Goal: Task Accomplishment & Management: Complete application form

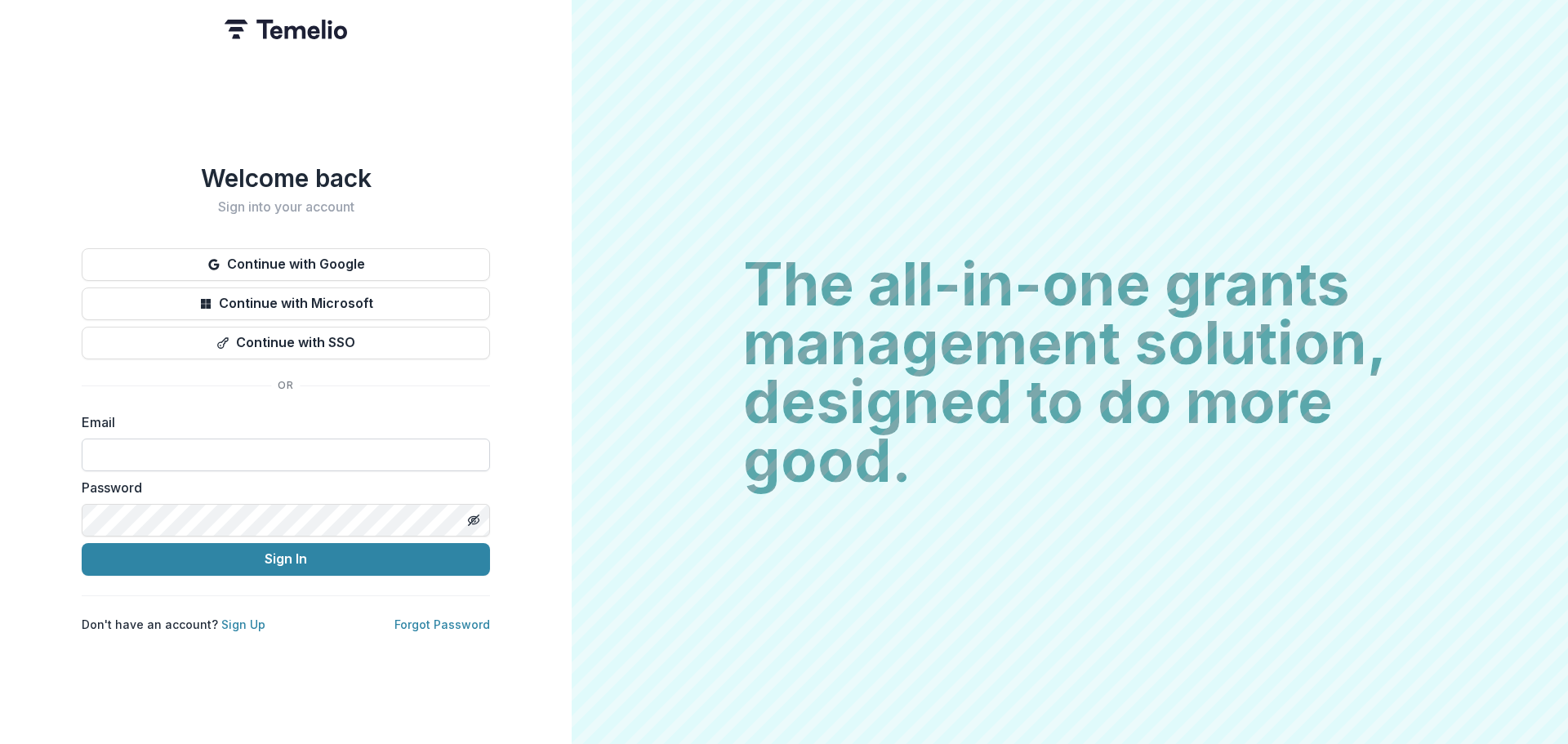
click at [371, 440] on input at bounding box center [285, 455] width 409 height 33
type input "**********"
click at [81, 543] on button "Sign In" at bounding box center [285, 559] width 409 height 33
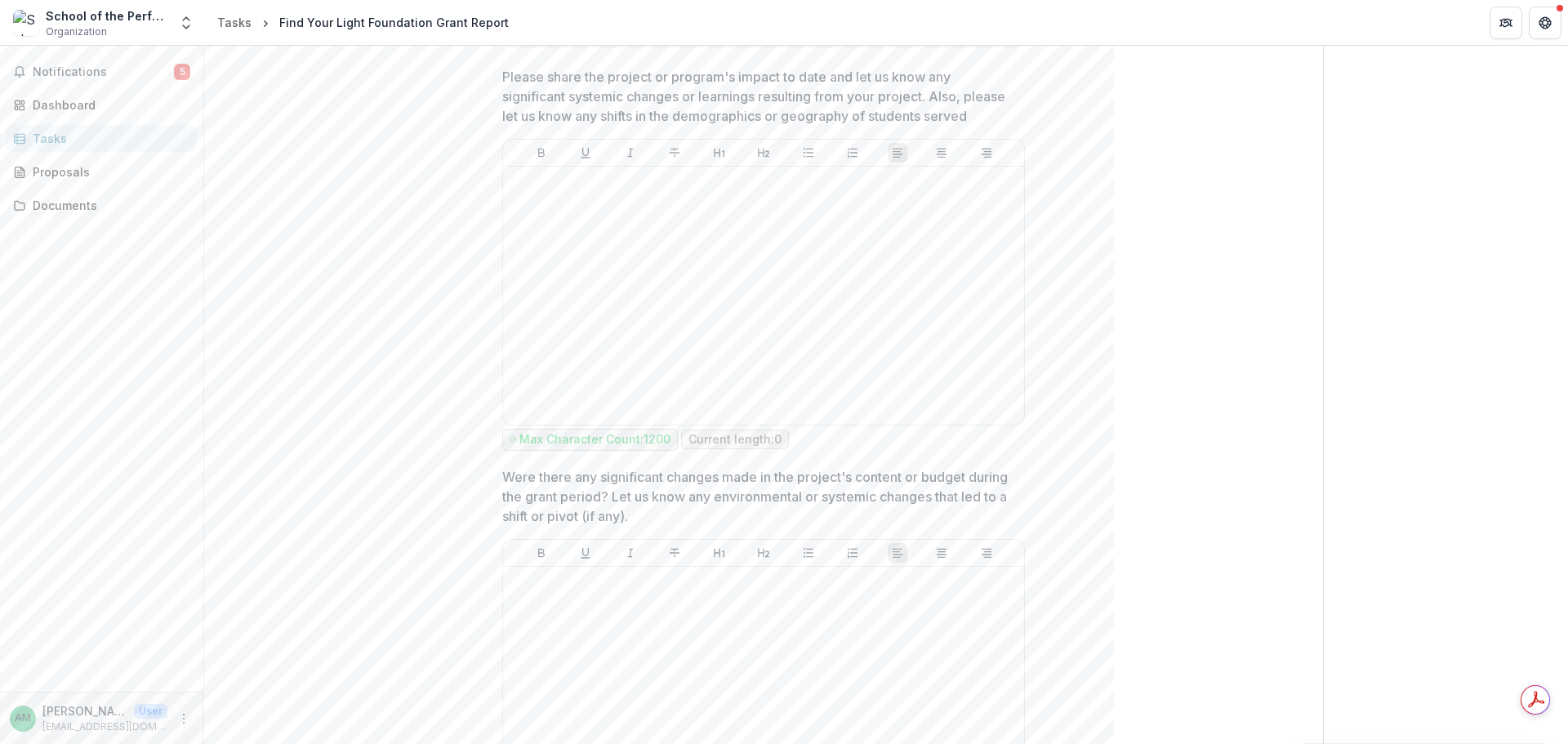
scroll to position [980, 0]
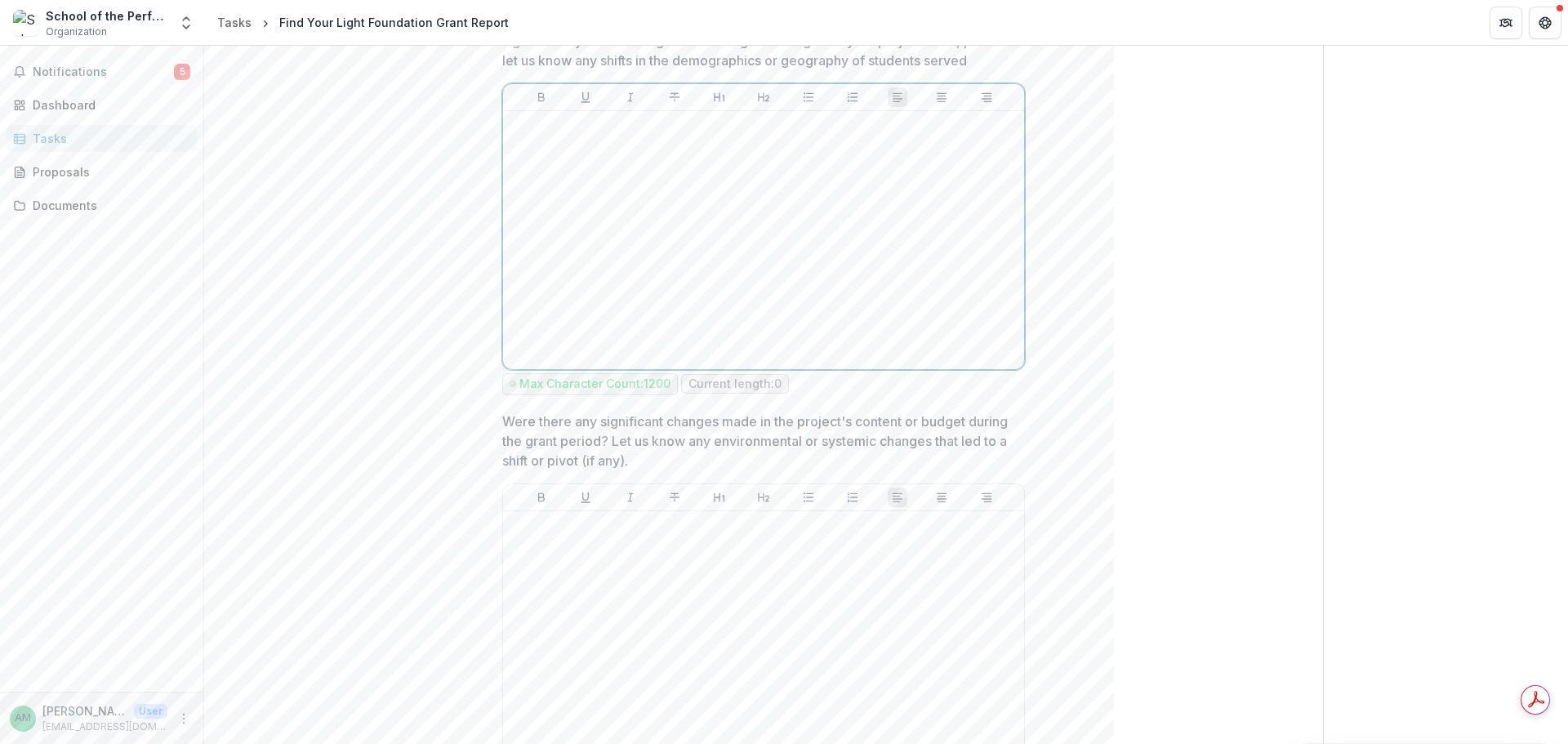
click at [806, 309] on div at bounding box center [763, 240] width 508 height 245
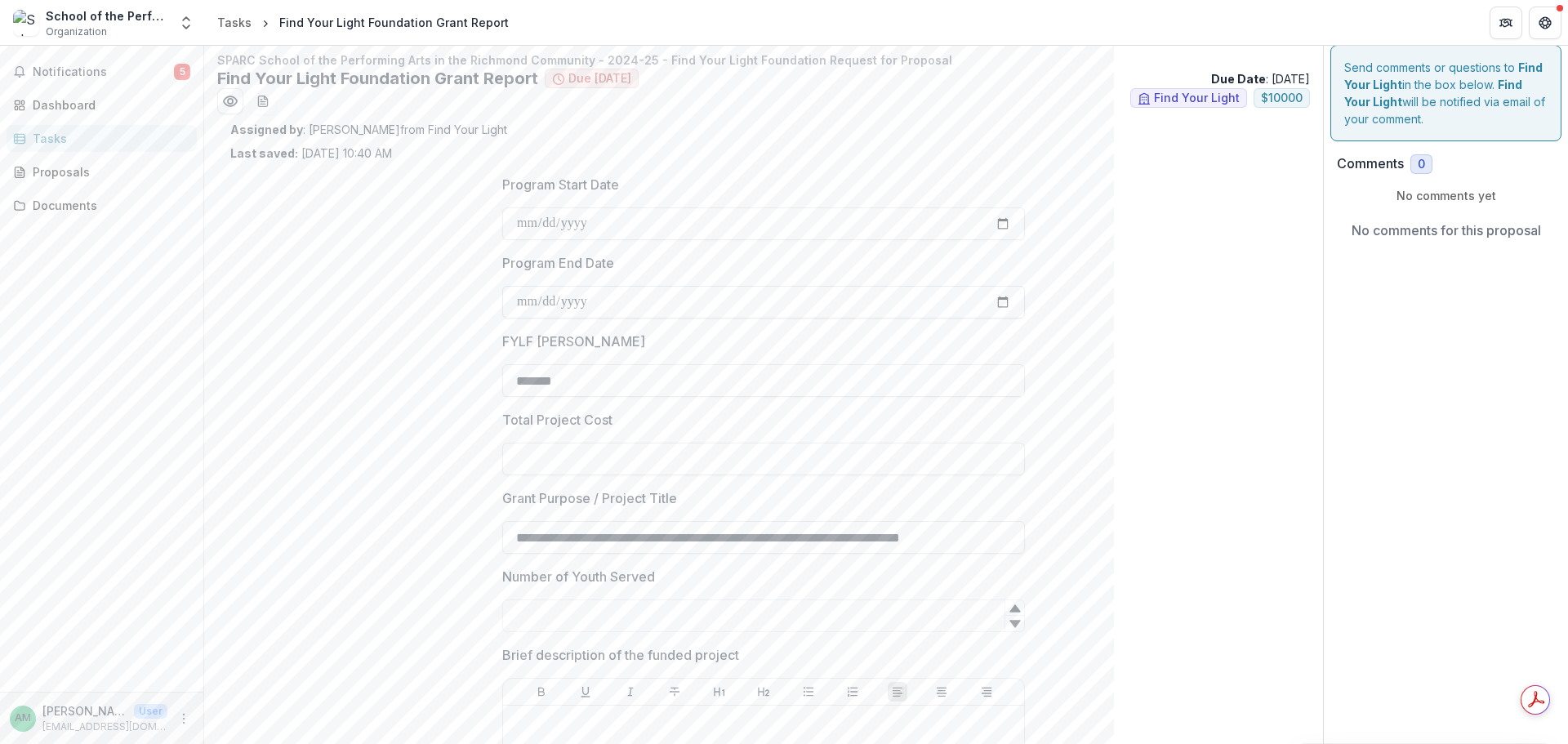
scroll to position [0, 0]
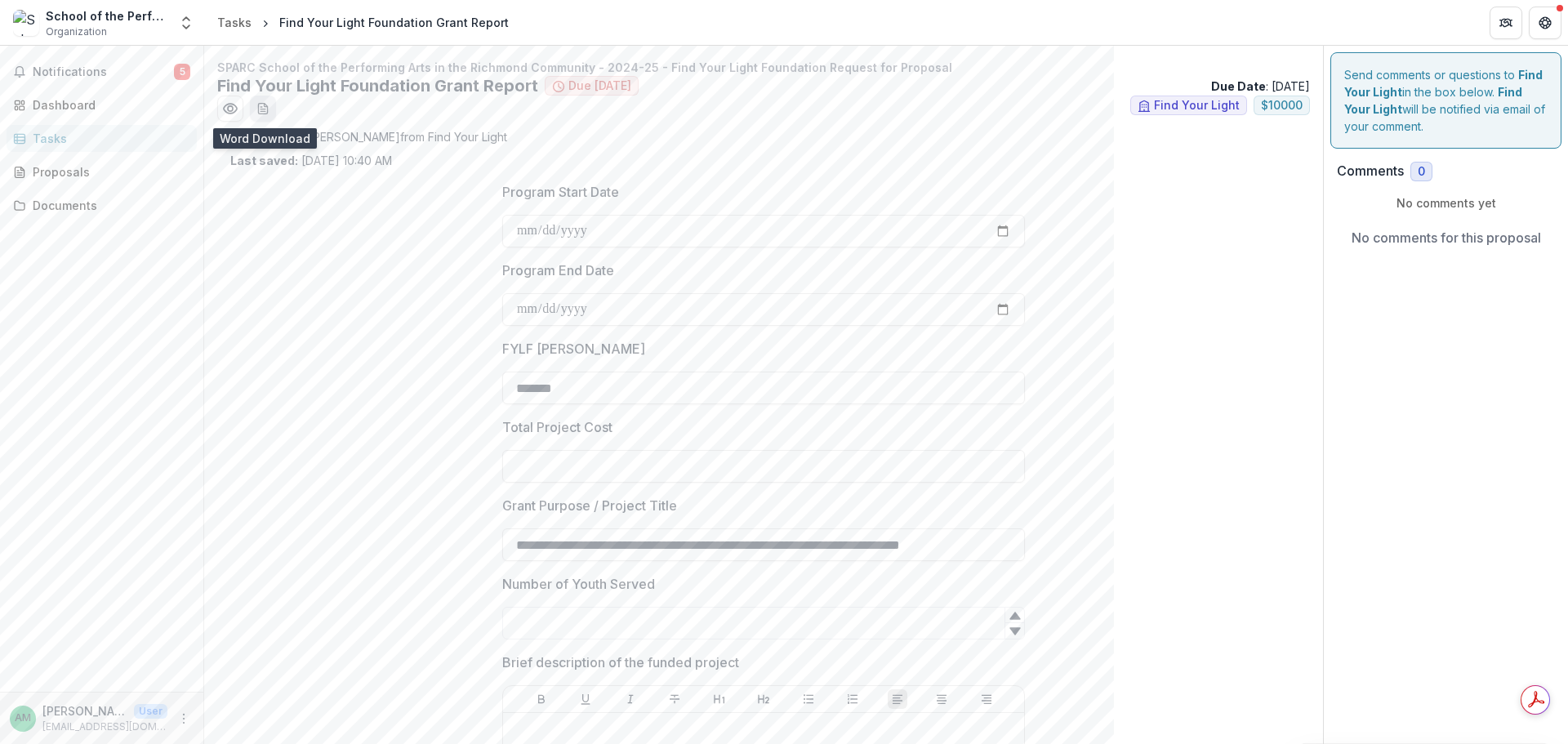
click at [268, 105] on icon "download-word-button" at bounding box center [263, 109] width 13 height 13
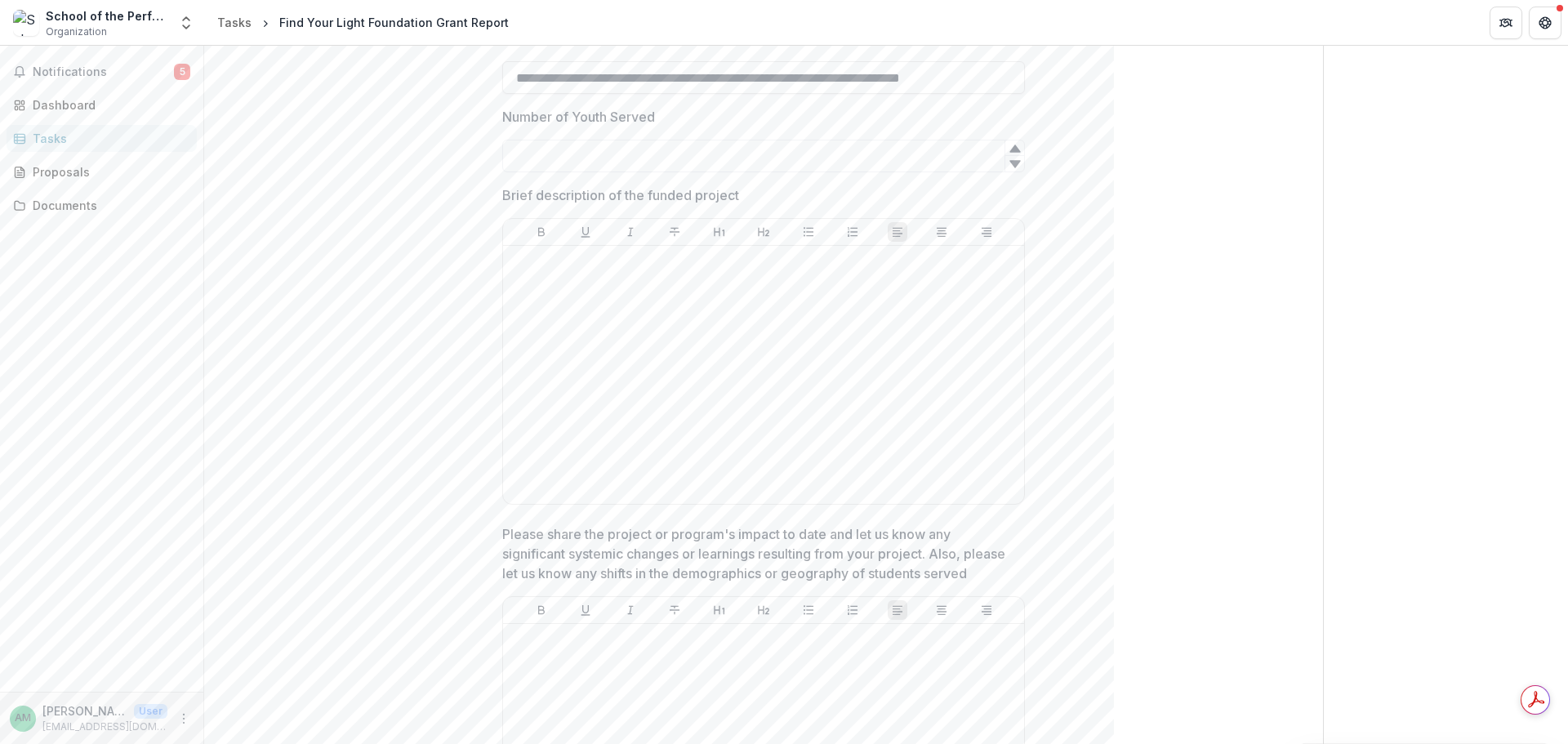
scroll to position [490, 0]
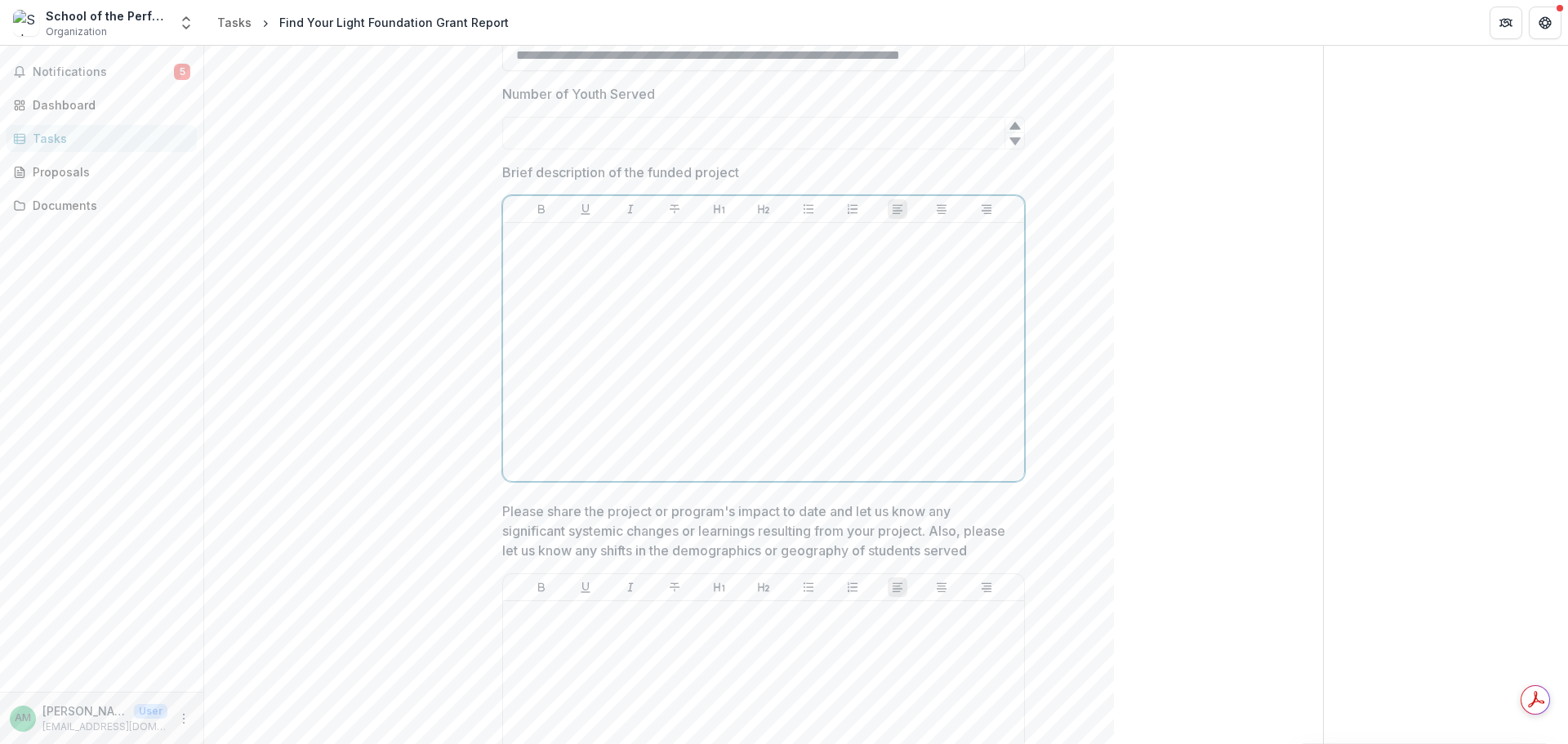
click at [700, 276] on div at bounding box center [763, 352] width 508 height 245
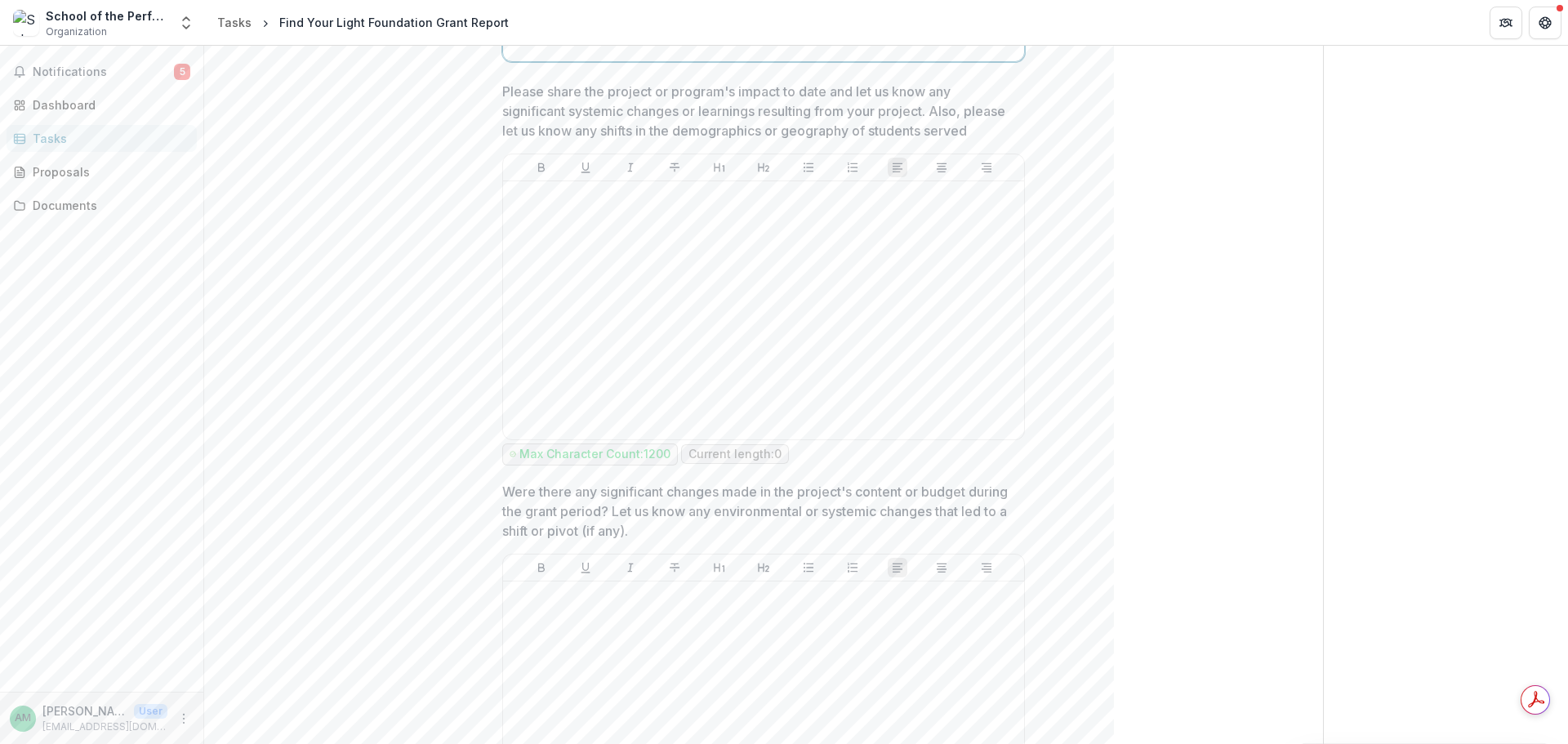
scroll to position [980, 0]
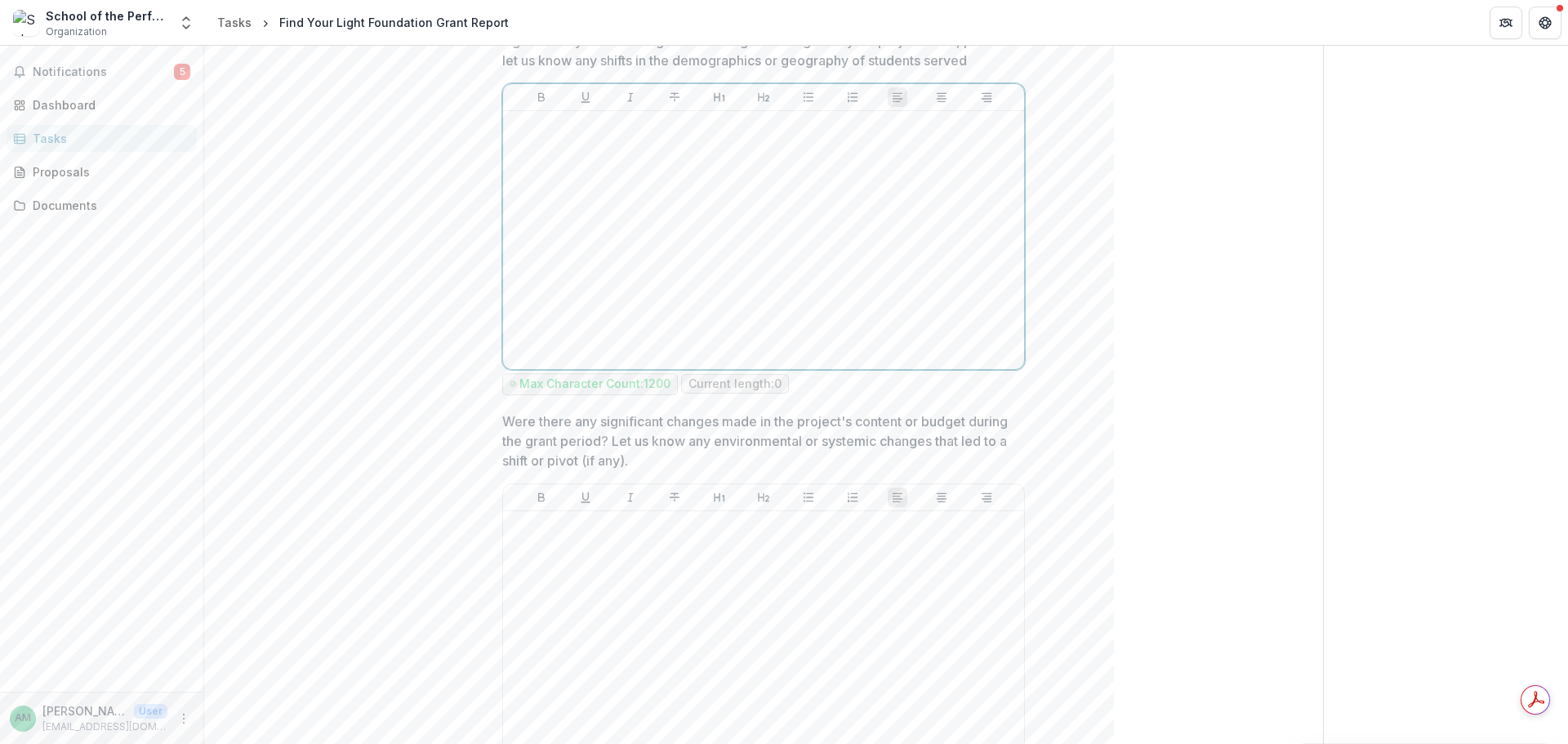
click at [798, 262] on div at bounding box center [763, 240] width 508 height 245
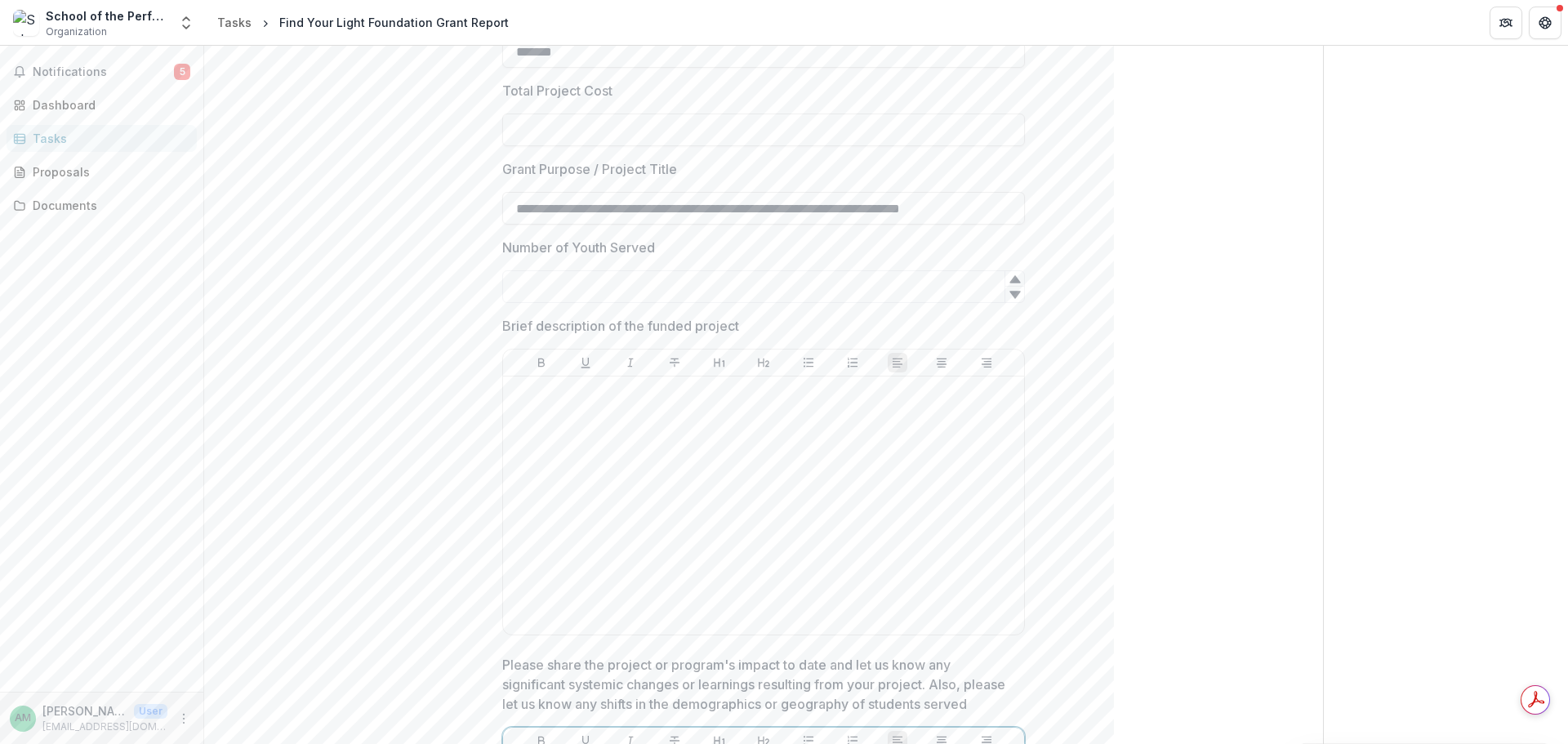
scroll to position [0, 0]
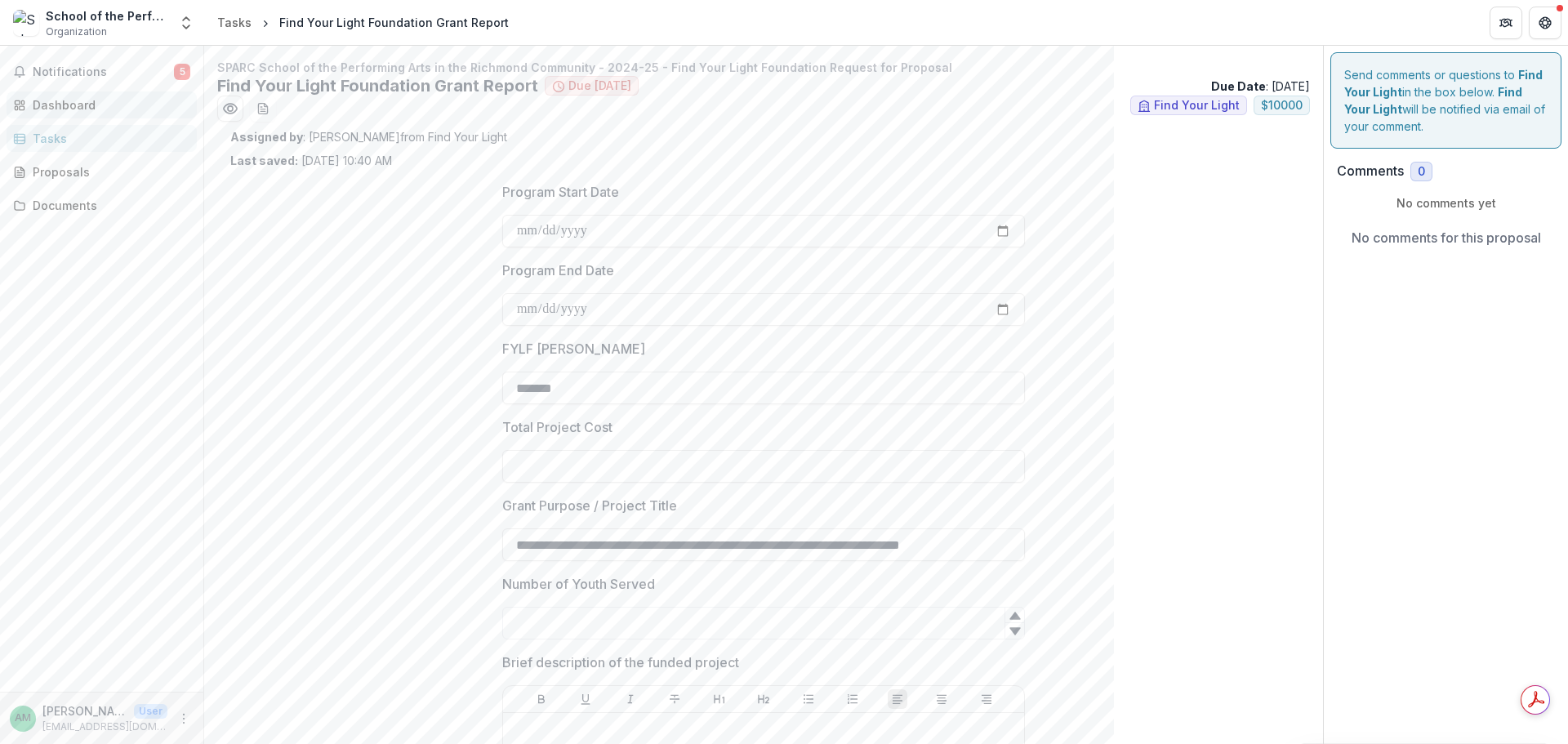
click at [58, 105] on div "Dashboard" at bounding box center [108, 105] width 151 height 17
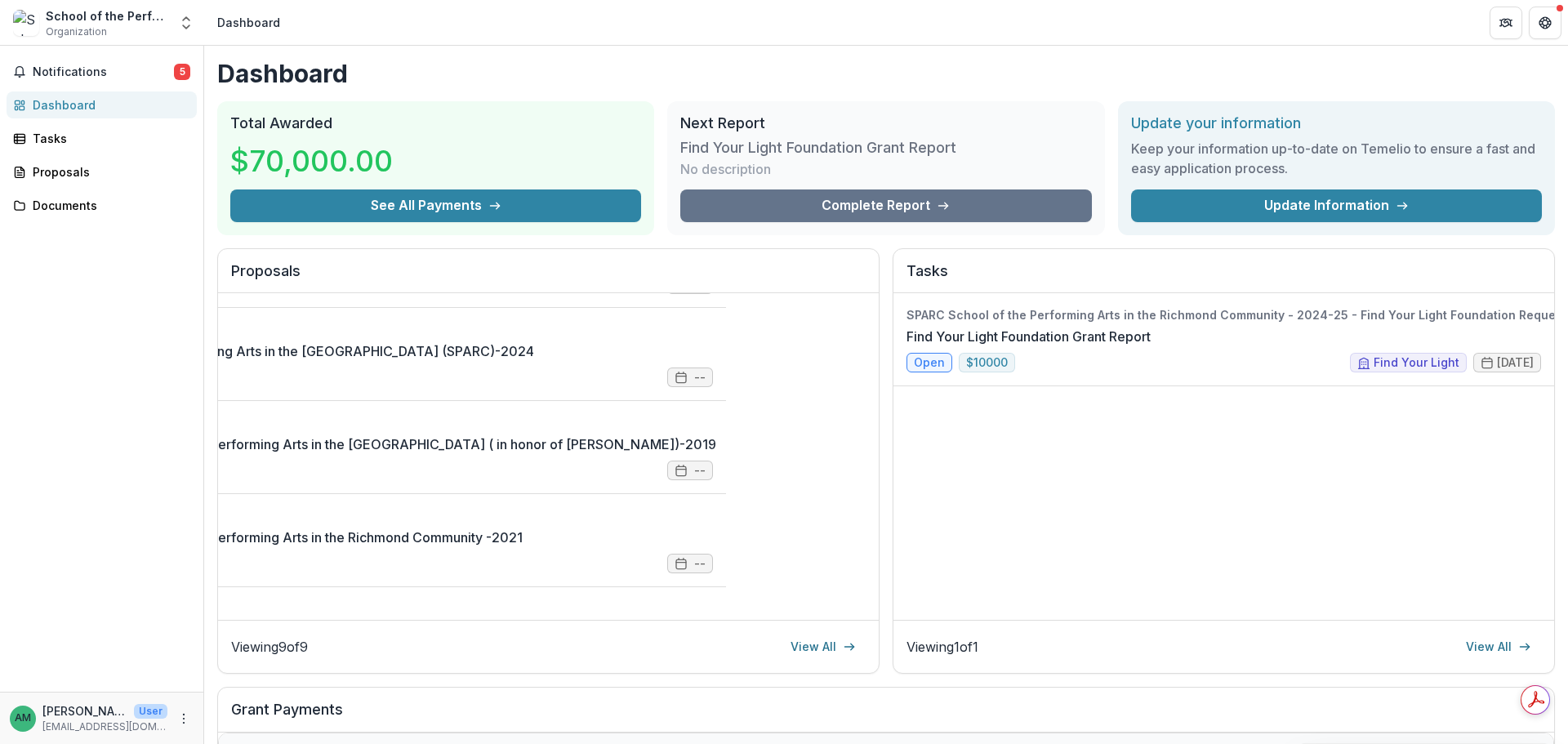
scroll to position [78, 188]
drag, startPoint x: 876, startPoint y: 352, endPoint x: 879, endPoint y: 323, distance: 29.2
click at [879, 323] on div "Proposals Find Your Light School of the Performing Arts in the [GEOGRAPHIC_DATA…" at bounding box center [886, 462] width 1338 height 427
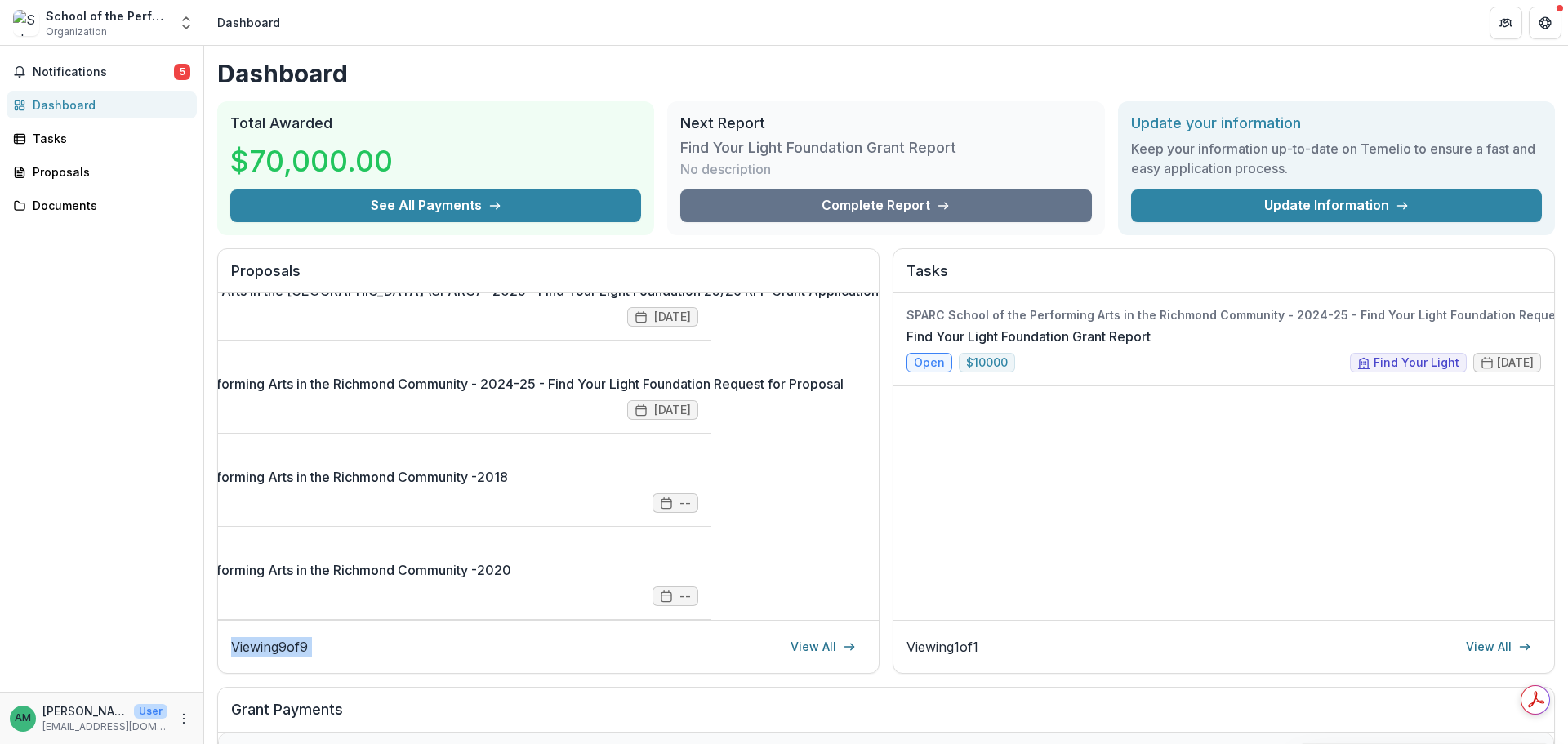
drag, startPoint x: 802, startPoint y: 618, endPoint x: 663, endPoint y: 612, distance: 139.1
click at [663, 612] on div "Proposals Find Your Light School of the Performing Arts in the [GEOGRAPHIC_DATA…" at bounding box center [548, 462] width 662 height 427
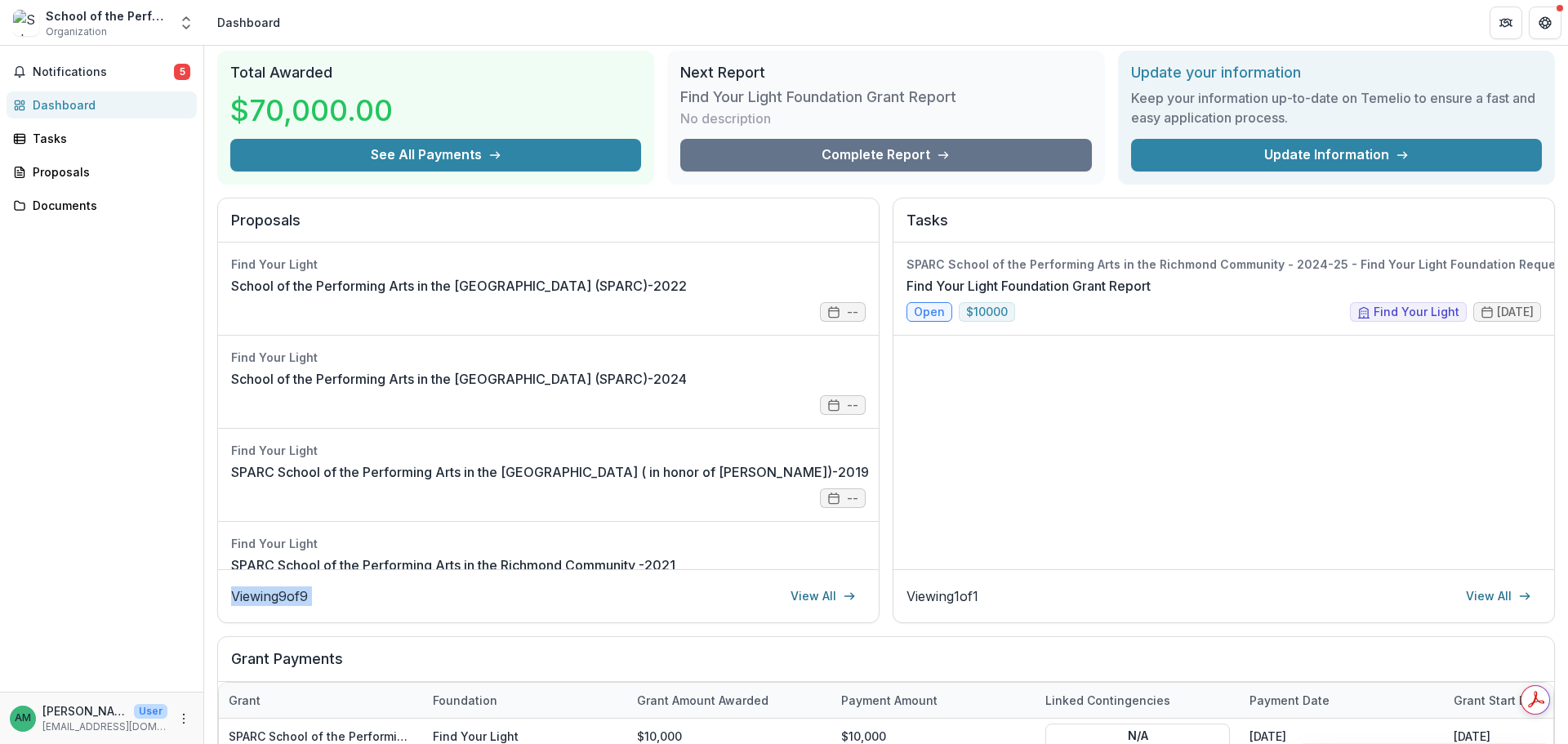
scroll to position [49, 0]
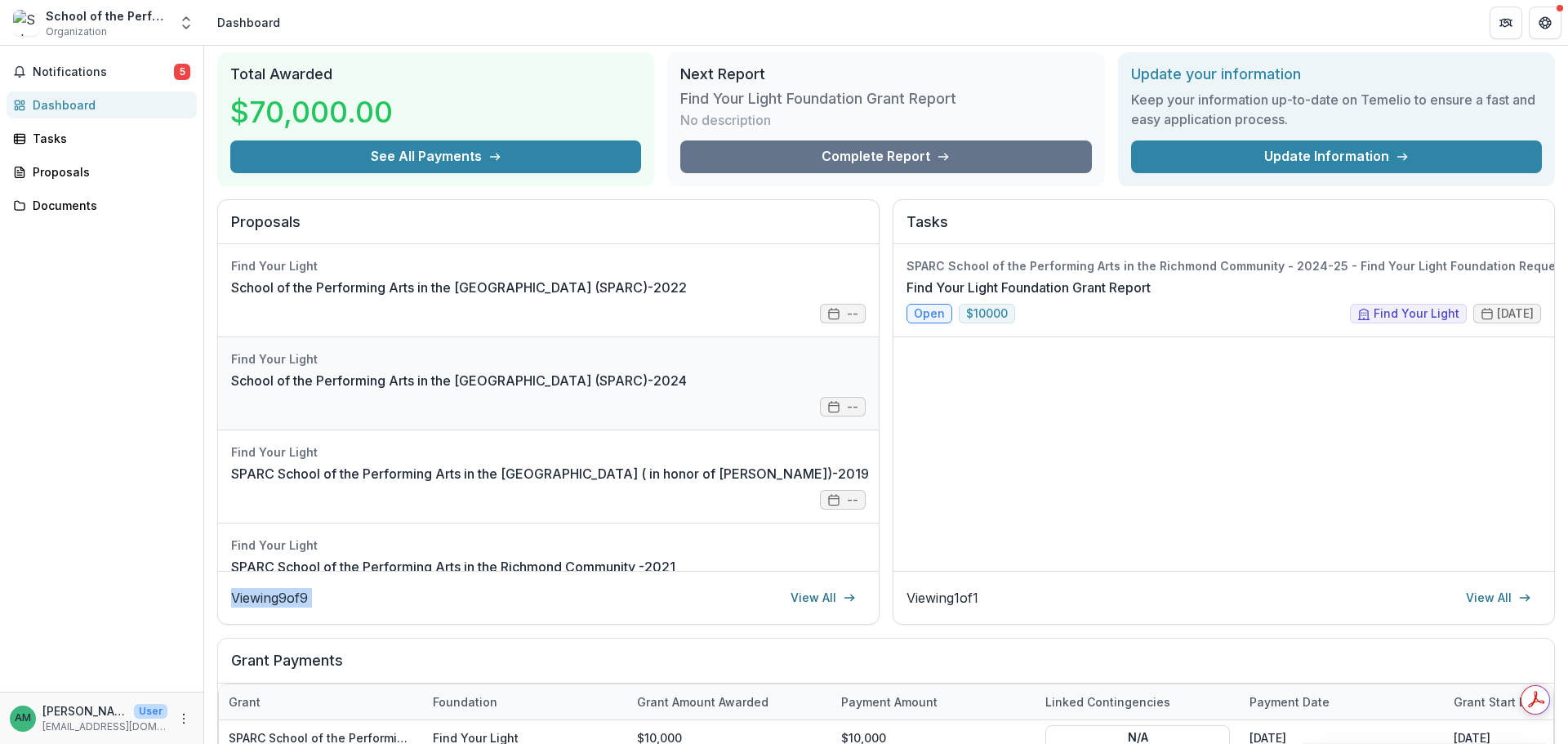
click at [687, 387] on link "School of the Performing Arts in the [GEOGRAPHIC_DATA] (SPARC)-2024" at bounding box center [459, 381] width 455 height 19
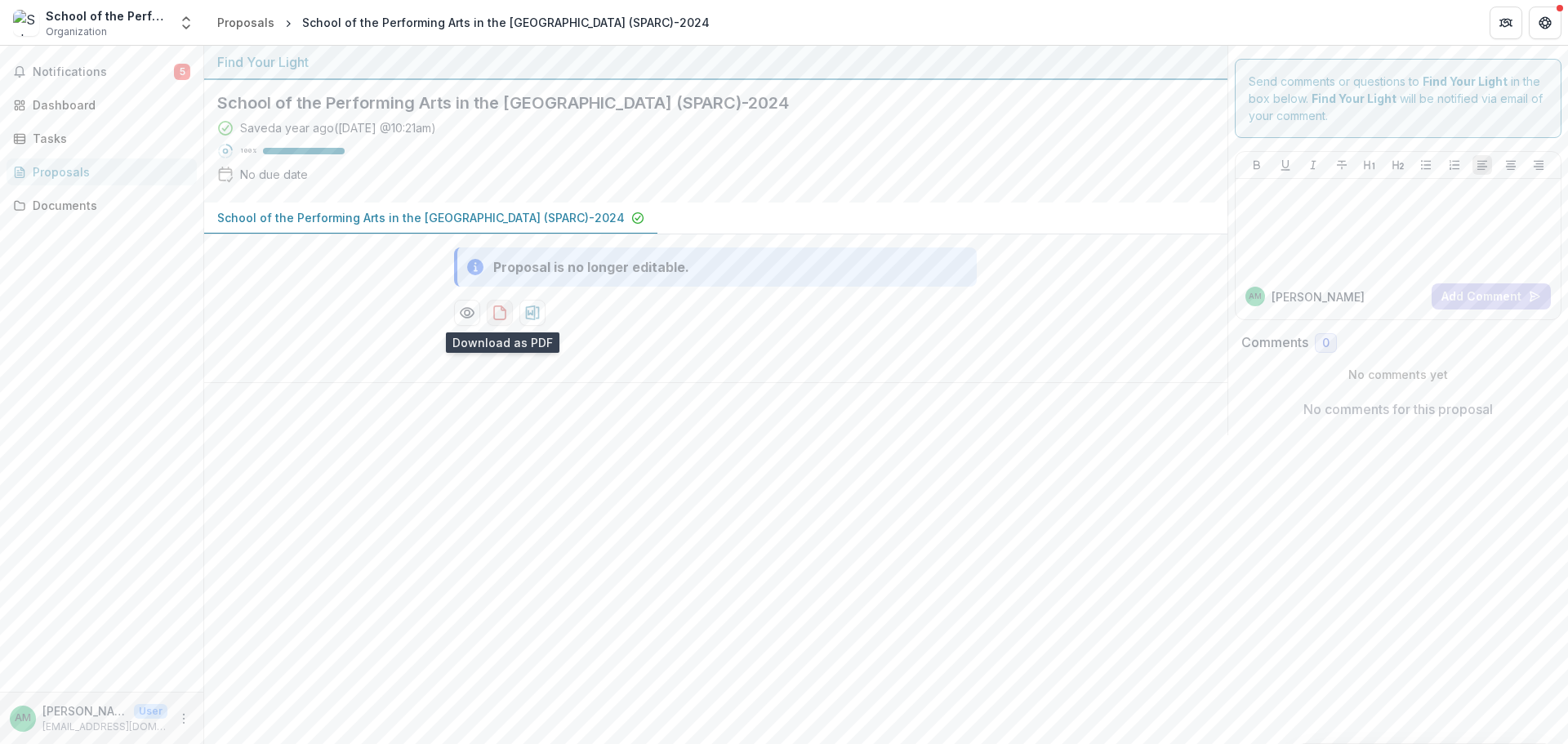
click at [494, 318] on icon "download-proposal" at bounding box center [499, 312] width 16 height 16
click at [495, 316] on icon "download-proposal" at bounding box center [500, 313] width 11 height 13
click at [502, 317] on icon "download-proposal" at bounding box center [499, 312] width 16 height 16
click at [79, 105] on div "Dashboard" at bounding box center [108, 105] width 151 height 17
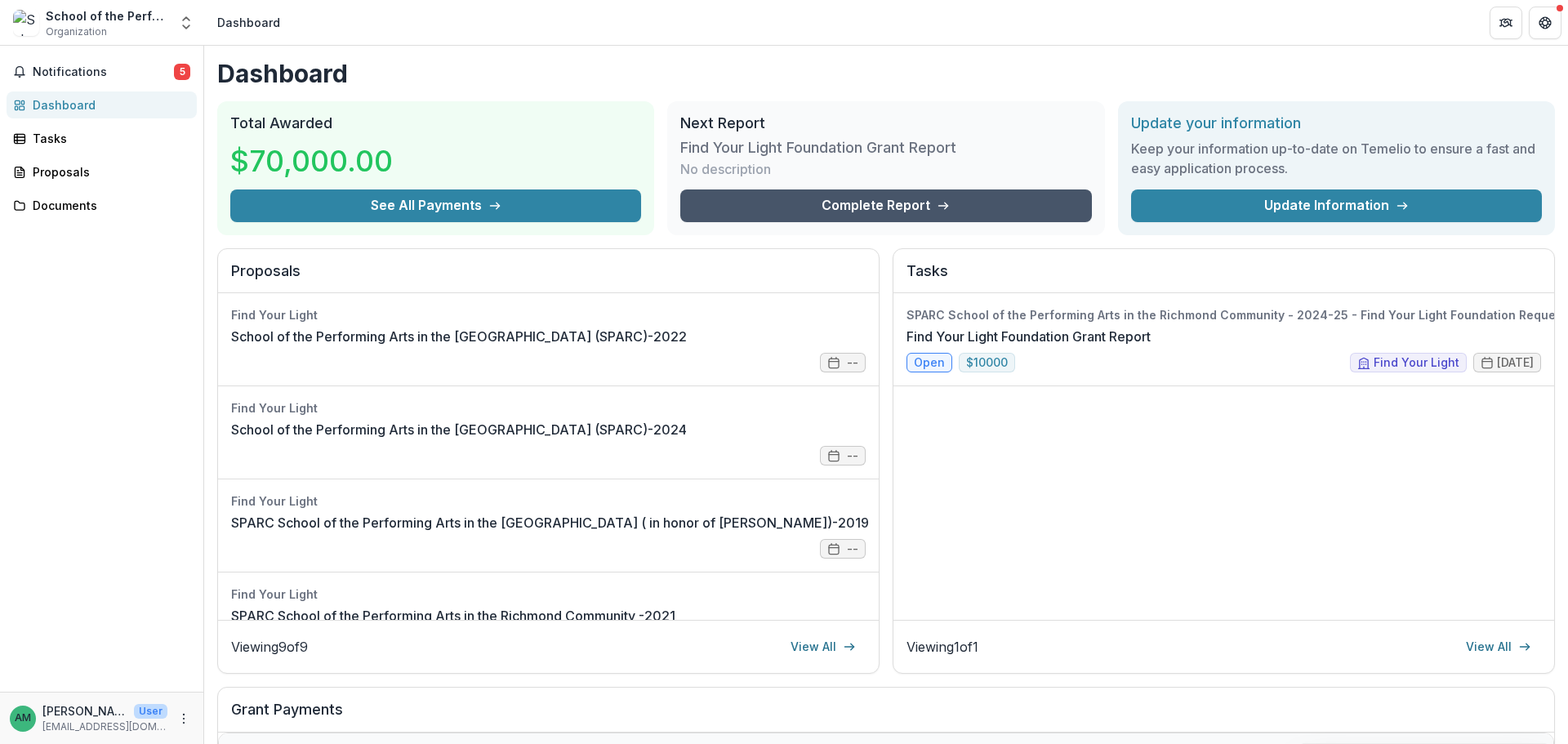
click at [769, 209] on link "Complete Report" at bounding box center [885, 206] width 410 height 33
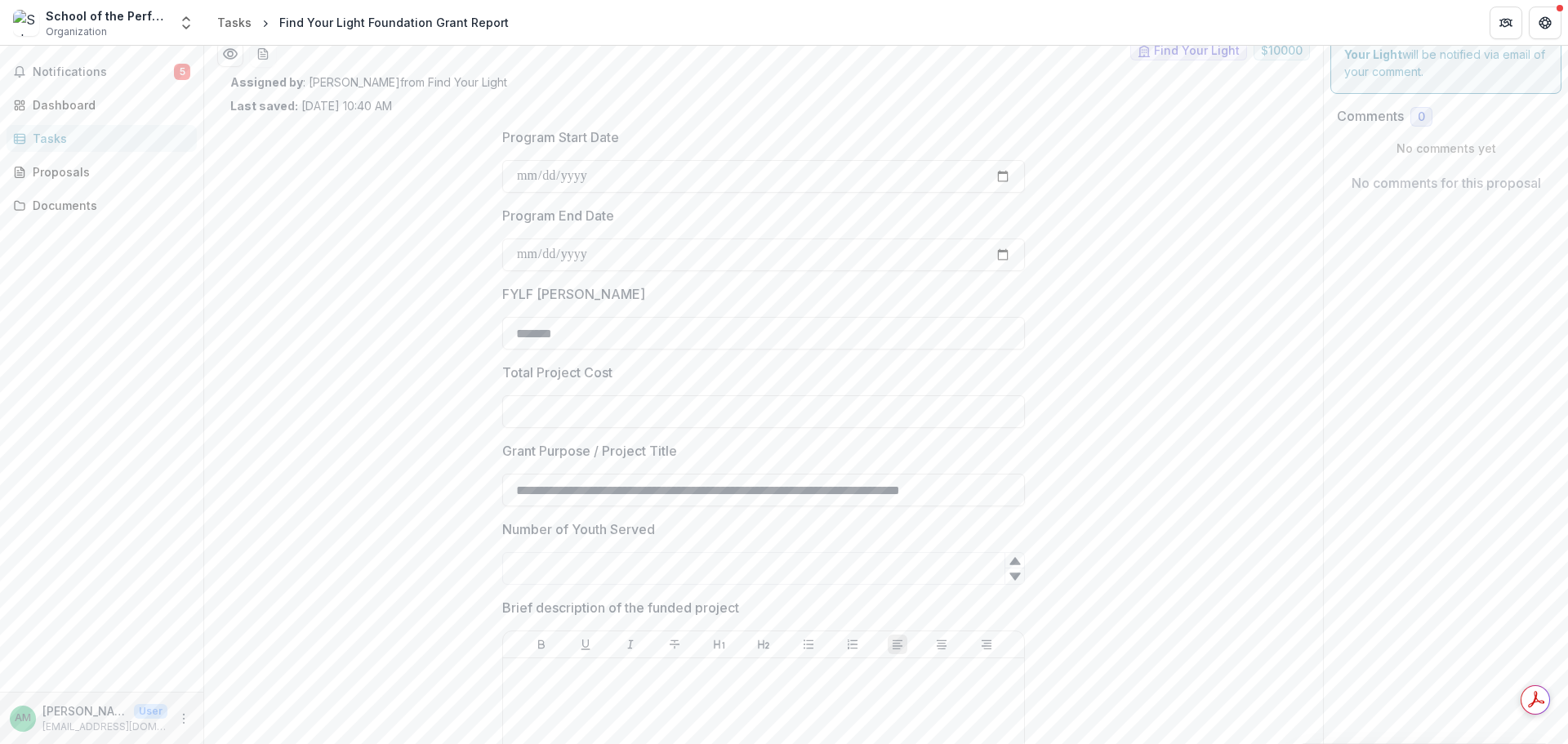
scroll to position [81, 0]
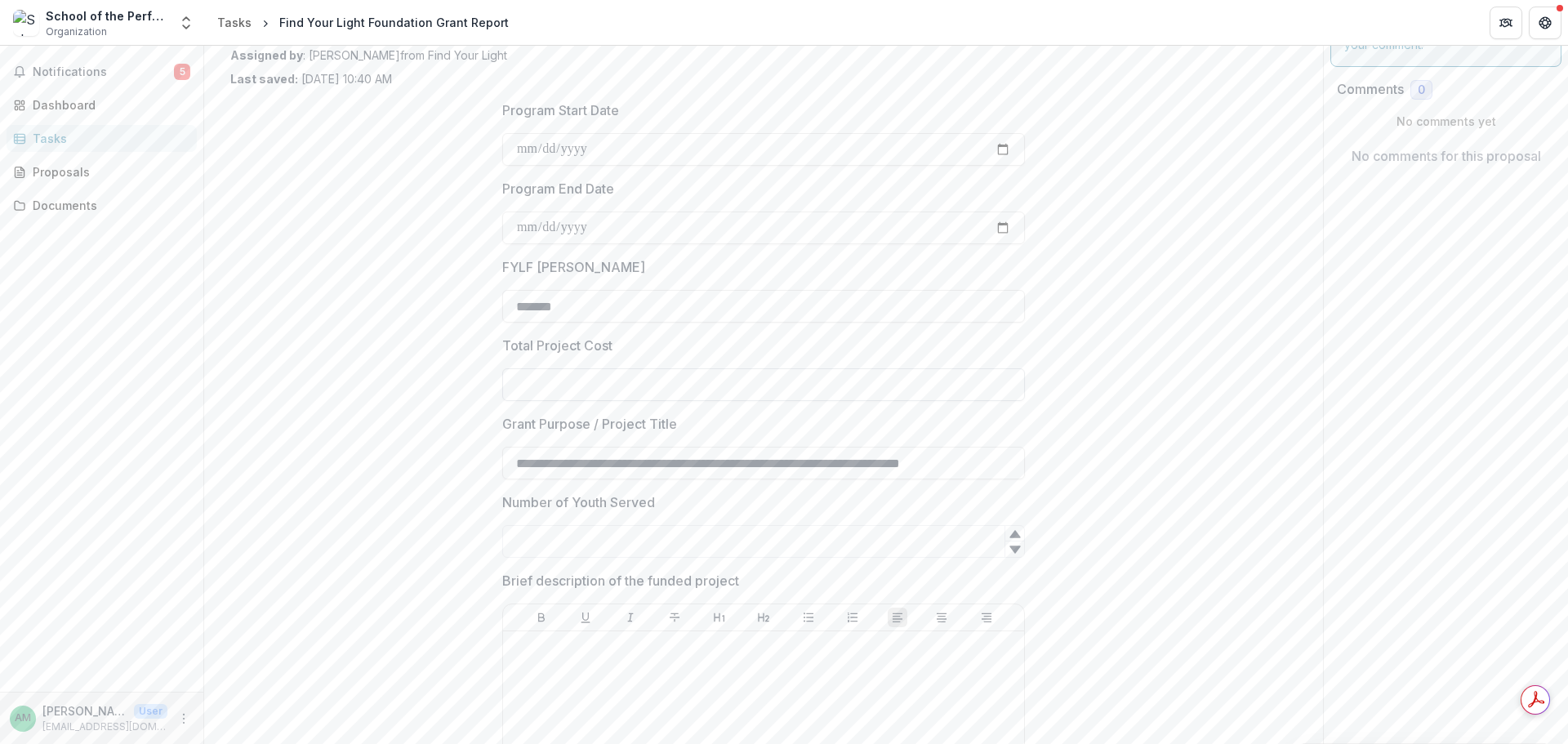
click at [564, 386] on input "Total Project Cost" at bounding box center [763, 384] width 522 height 33
type input "********"
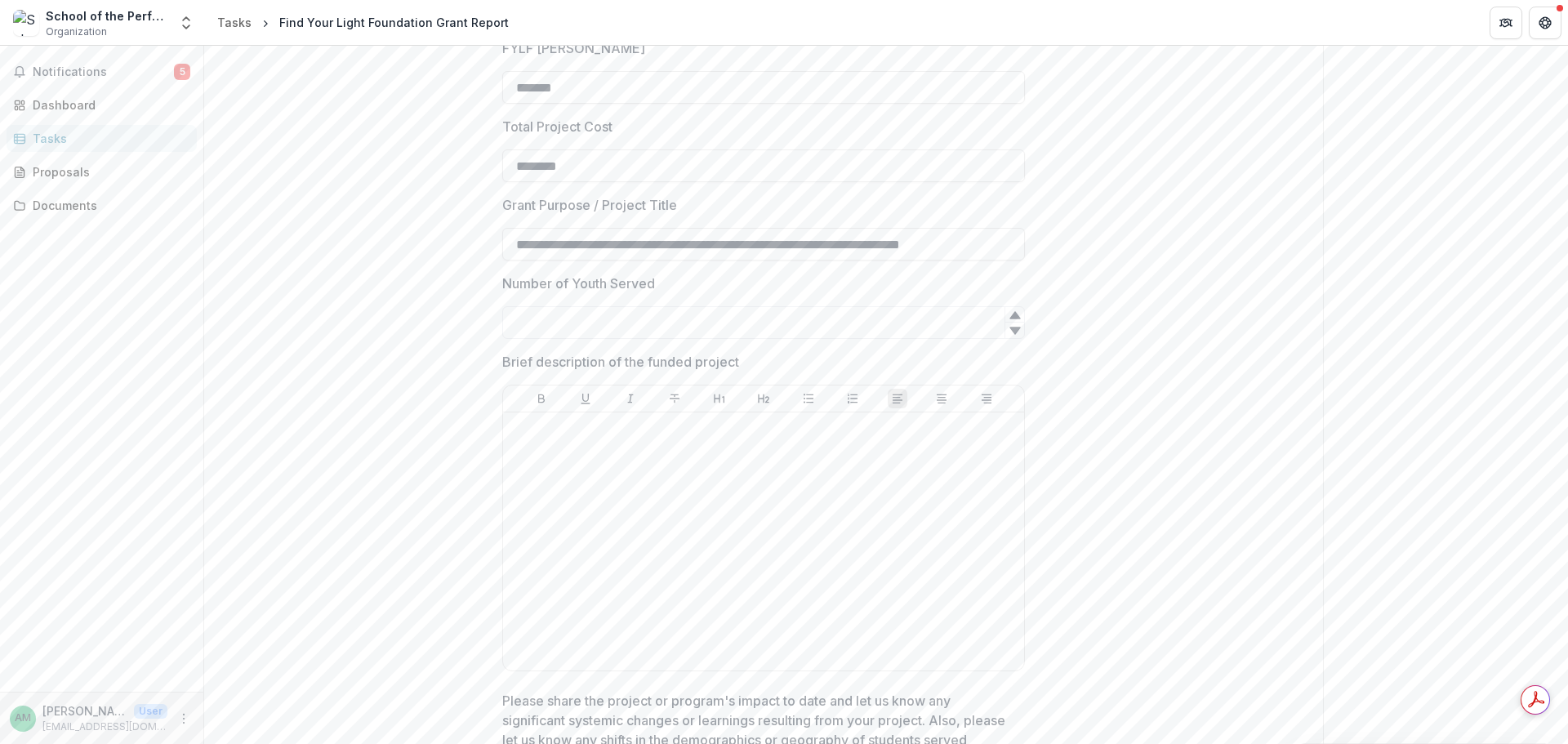
scroll to position [327, 0]
